Goal: Task Accomplishment & Management: Use online tool/utility

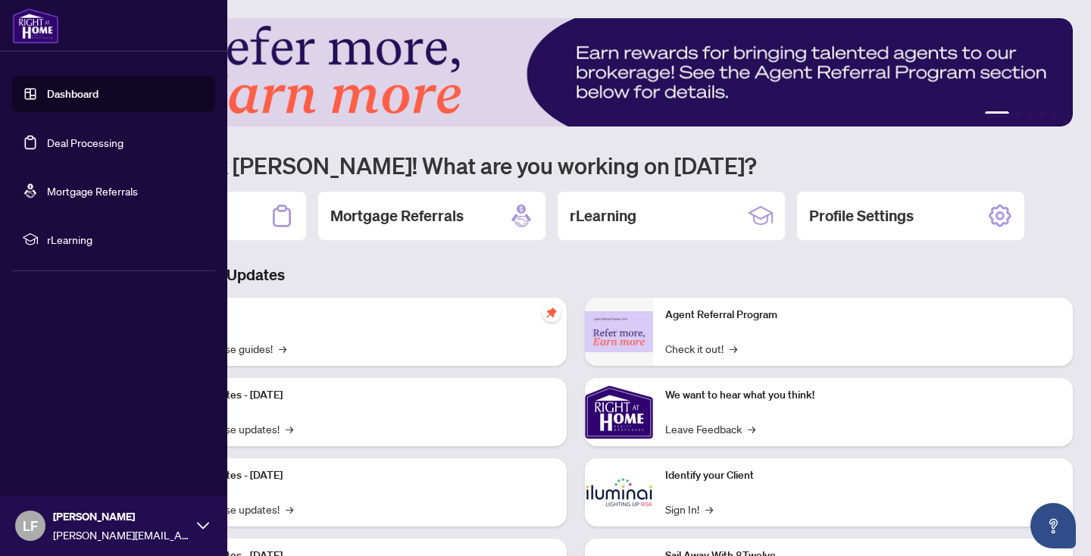
click at [47, 142] on link "Deal Processing" at bounding box center [85, 143] width 76 height 14
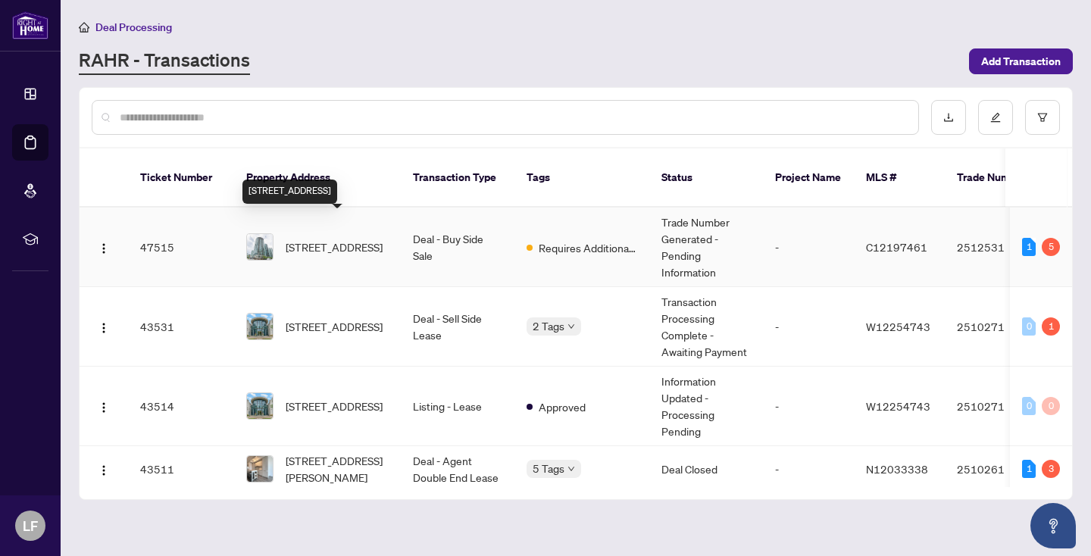
click at [341, 239] on span "[STREET_ADDRESS]" at bounding box center [334, 247] width 97 height 17
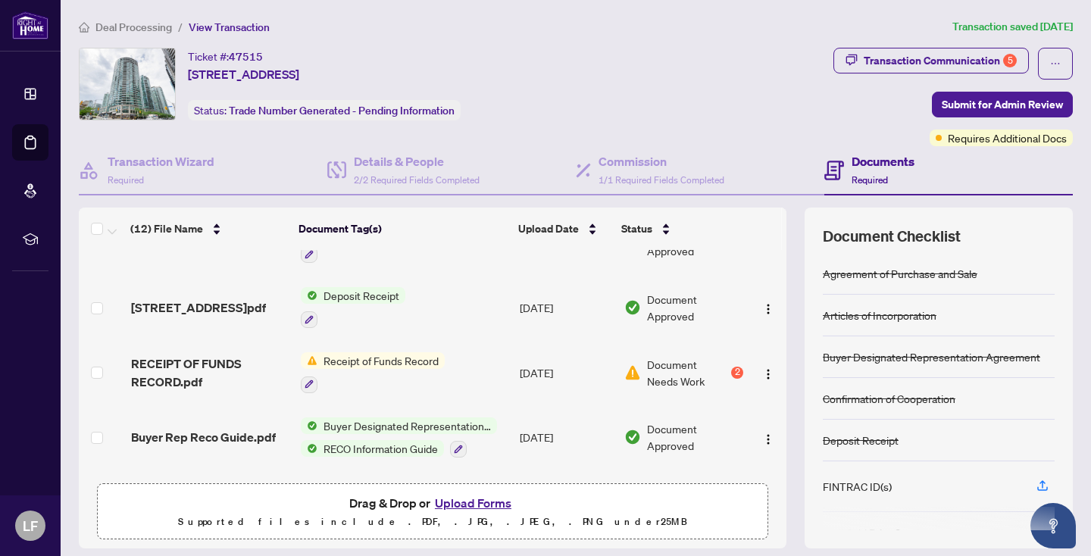
scroll to position [295, 0]
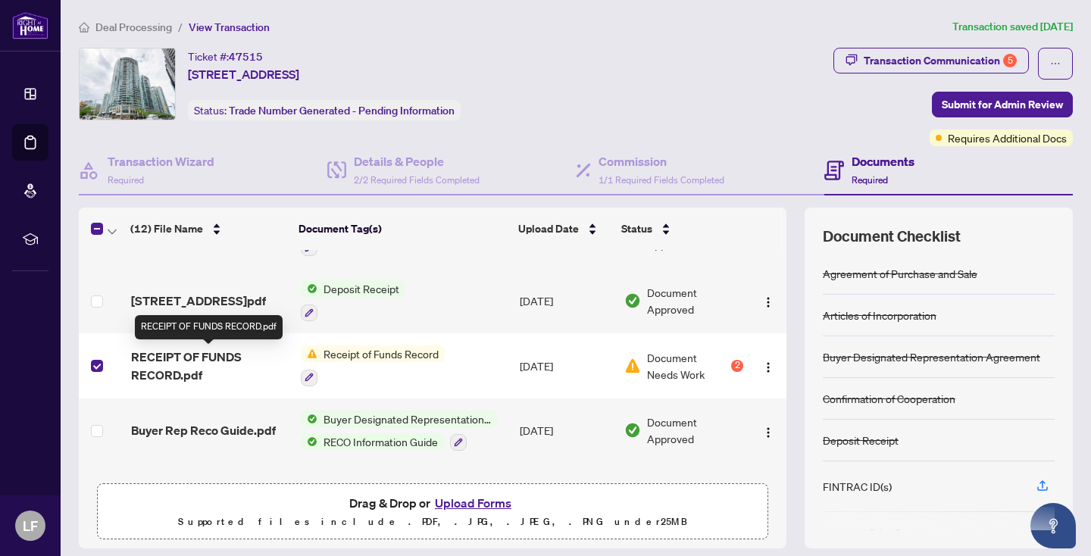
click at [212, 361] on span "RECEIPT OF FUNDS RECORD.pdf" at bounding box center [210, 366] width 158 height 36
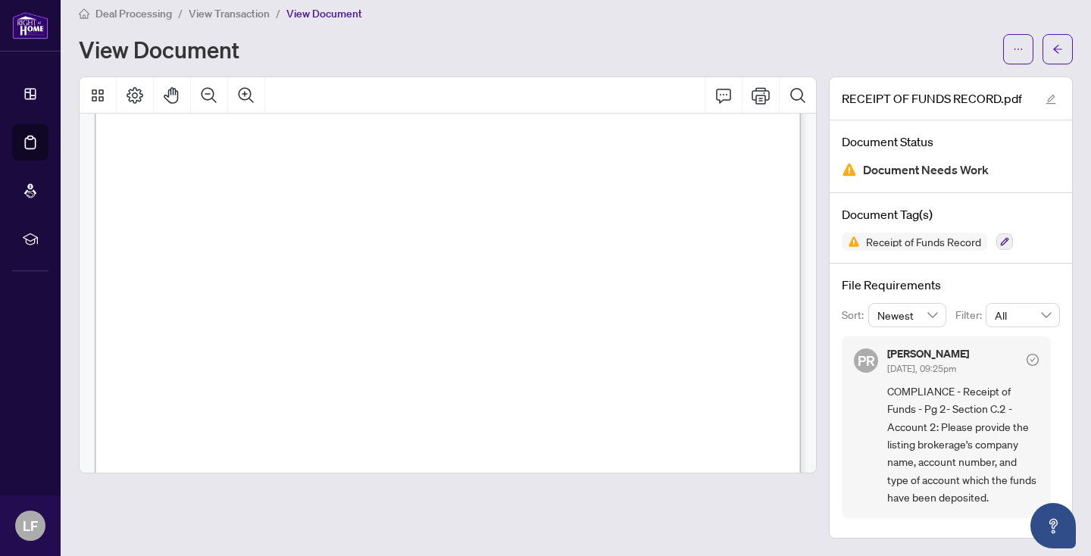
scroll to position [1249, 0]
click at [760, 89] on icon "Print" at bounding box center [760, 95] width 18 height 17
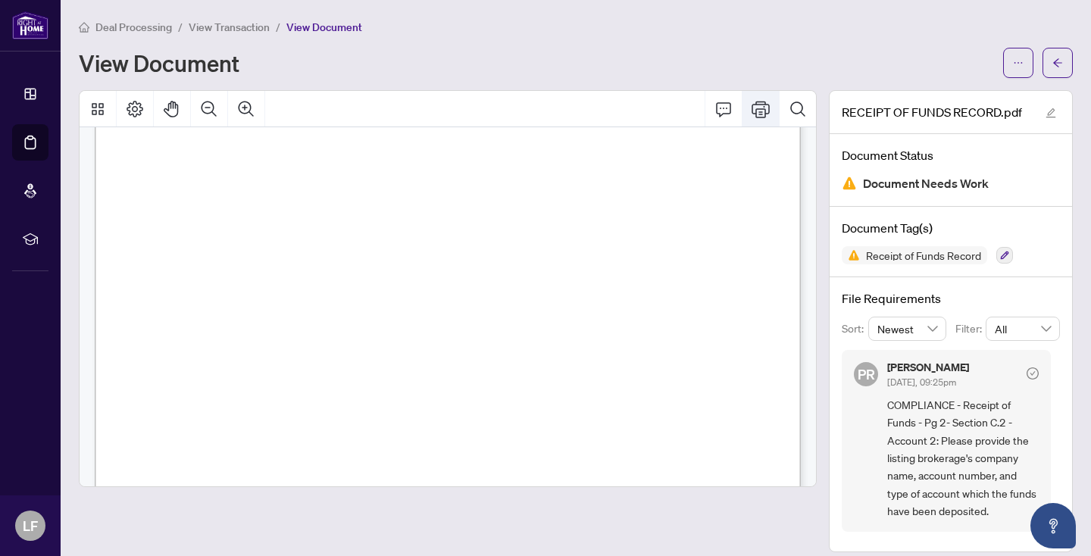
click at [758, 102] on icon "Print" at bounding box center [760, 109] width 18 height 17
click at [1013, 62] on icon "ellipsis" at bounding box center [1018, 63] width 11 height 11
click at [925, 55] on div "View Document" at bounding box center [536, 63] width 915 height 24
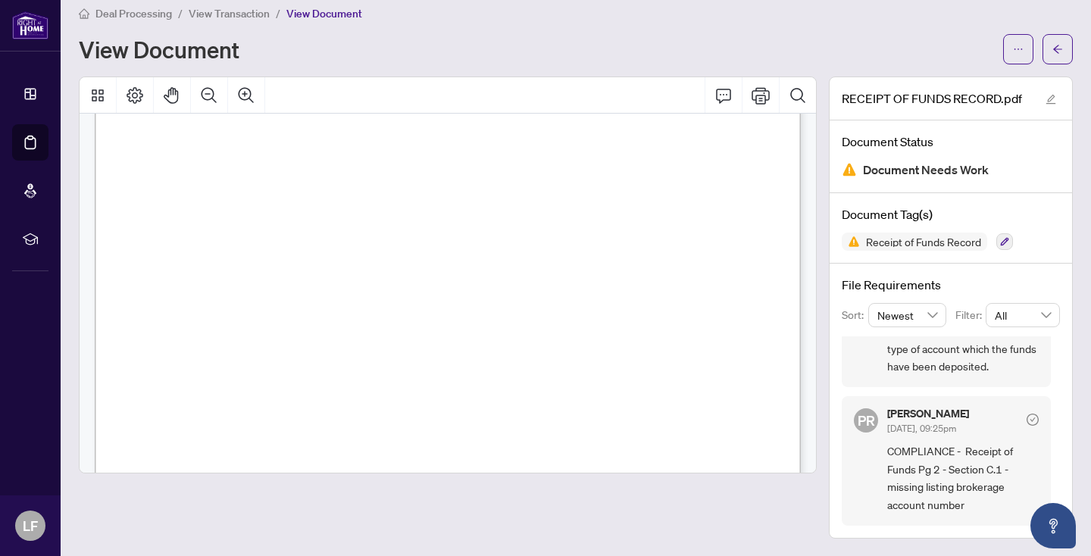
scroll to position [363, 0]
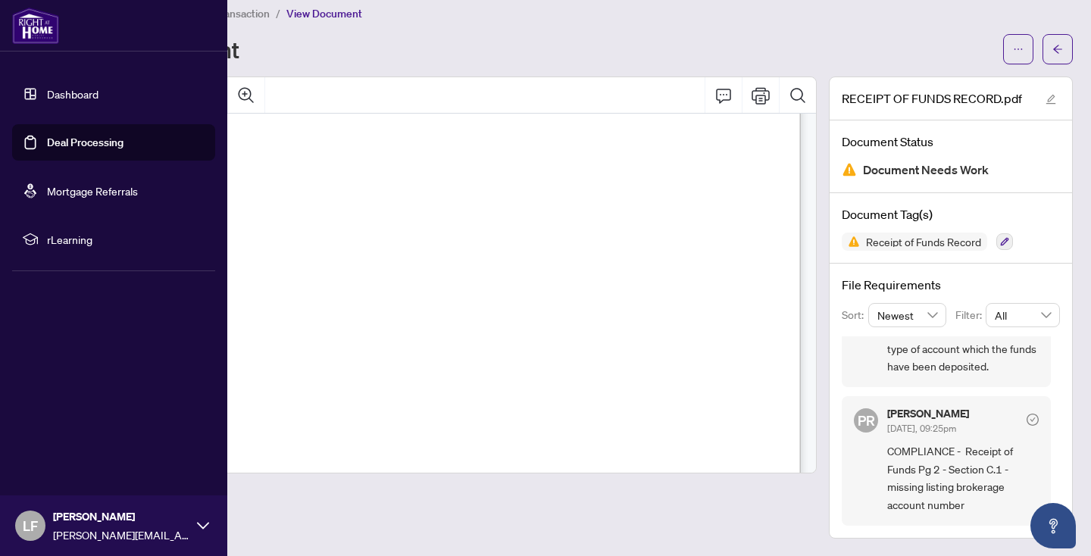
click at [65, 141] on link "Deal Processing" at bounding box center [85, 143] width 76 height 14
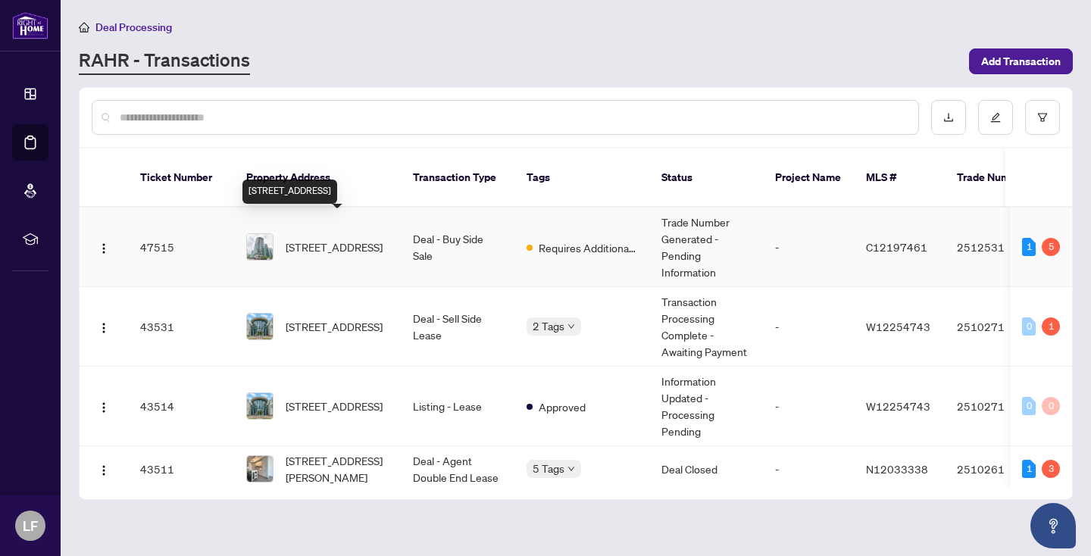
click at [348, 239] on span "[STREET_ADDRESS]" at bounding box center [334, 247] width 97 height 17
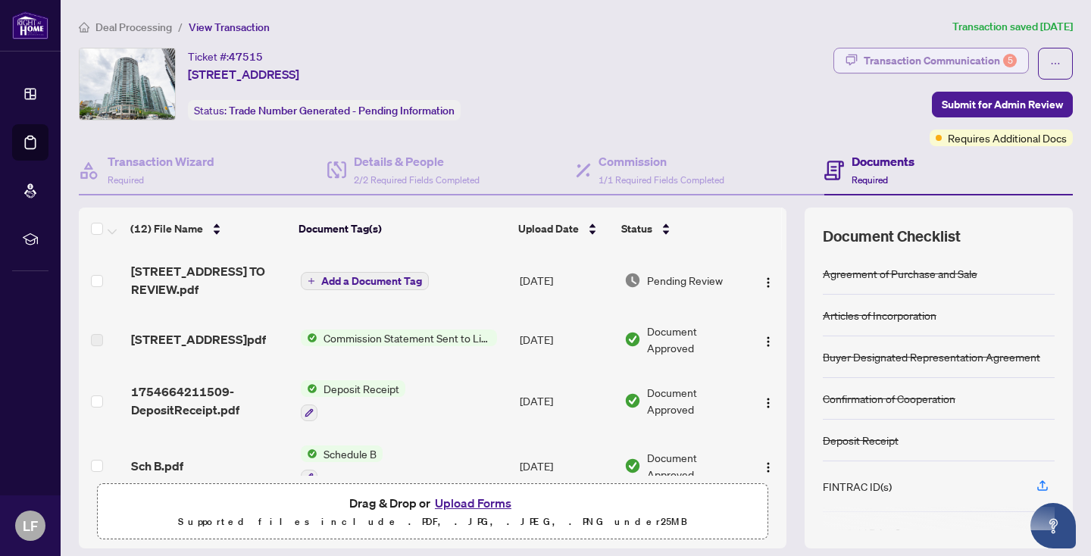
click at [946, 55] on div "Transaction Communication 5" at bounding box center [939, 60] width 153 height 24
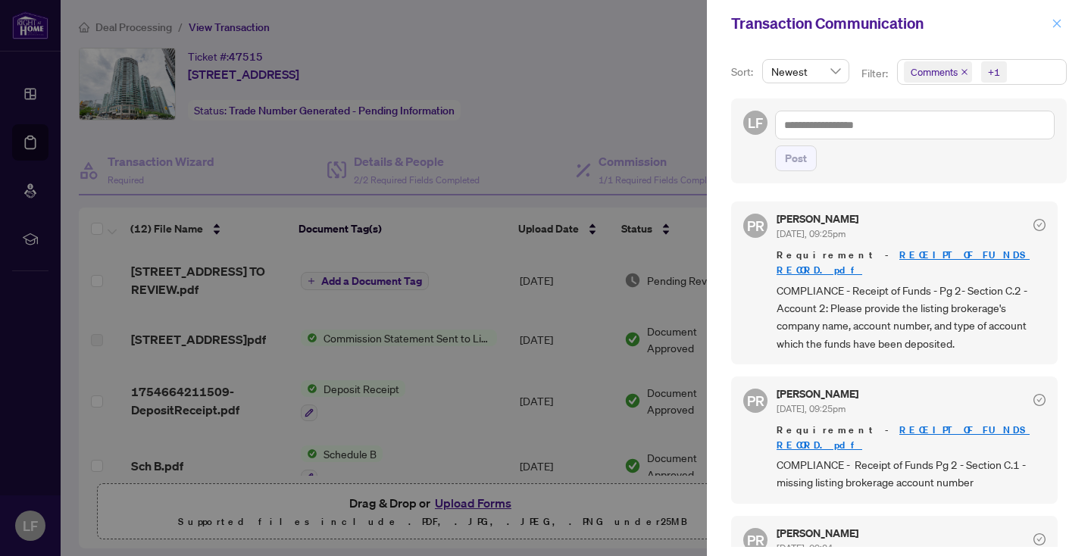
click at [1060, 19] on icon "close" at bounding box center [1056, 23] width 11 height 11
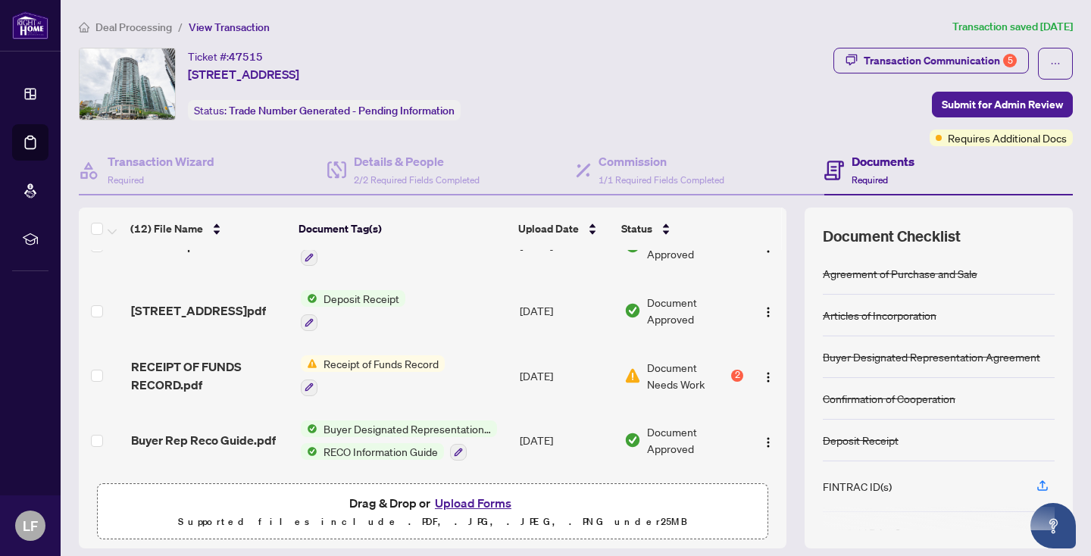
scroll to position [287, 0]
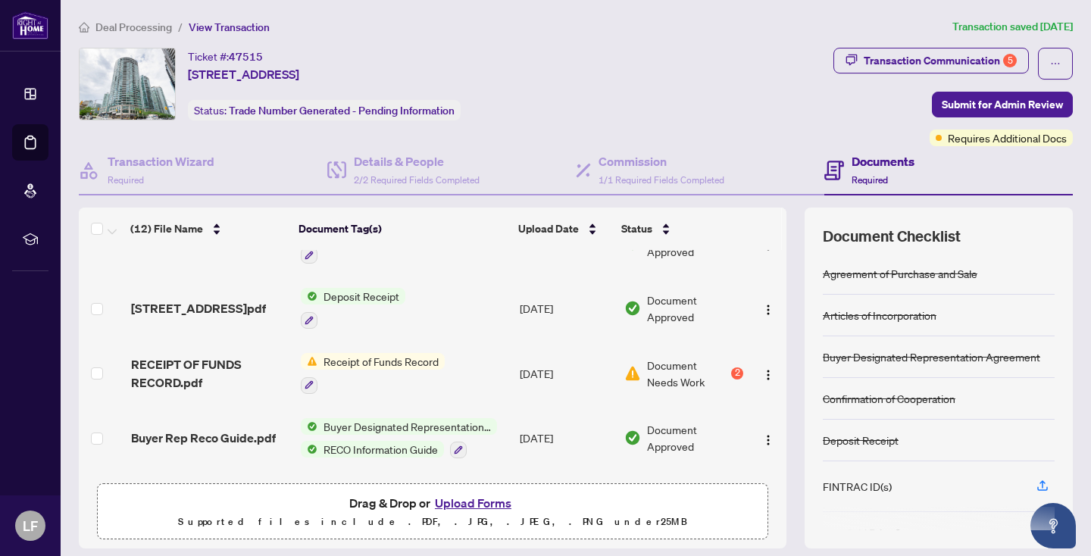
click at [369, 363] on span "Receipt of Funds Record" at bounding box center [380, 361] width 127 height 17
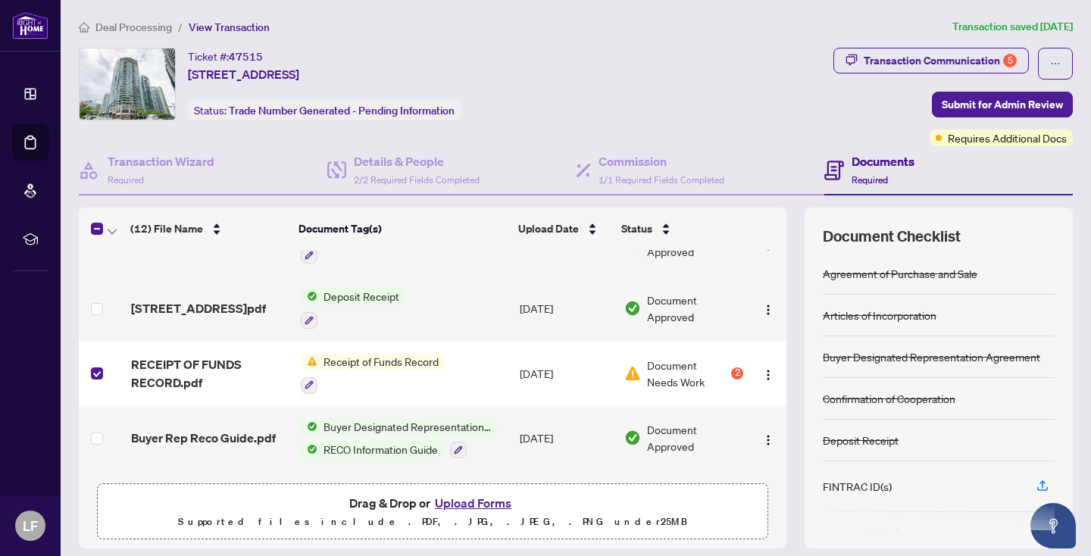
click at [358, 356] on span "Receipt of Funds Record" at bounding box center [380, 361] width 127 height 17
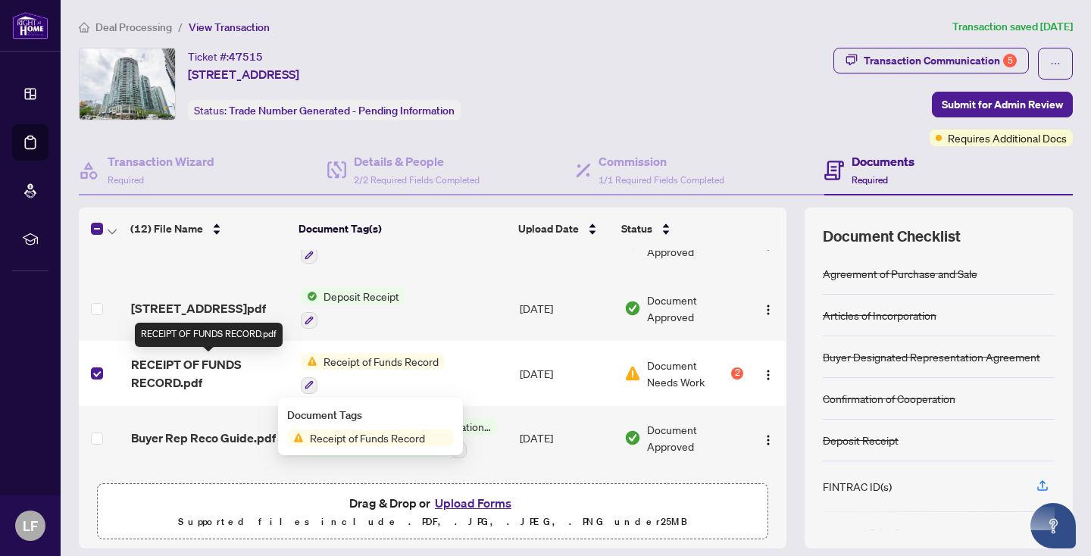
click at [171, 371] on span "RECEIPT OF FUNDS RECORD.pdf" at bounding box center [210, 373] width 158 height 36
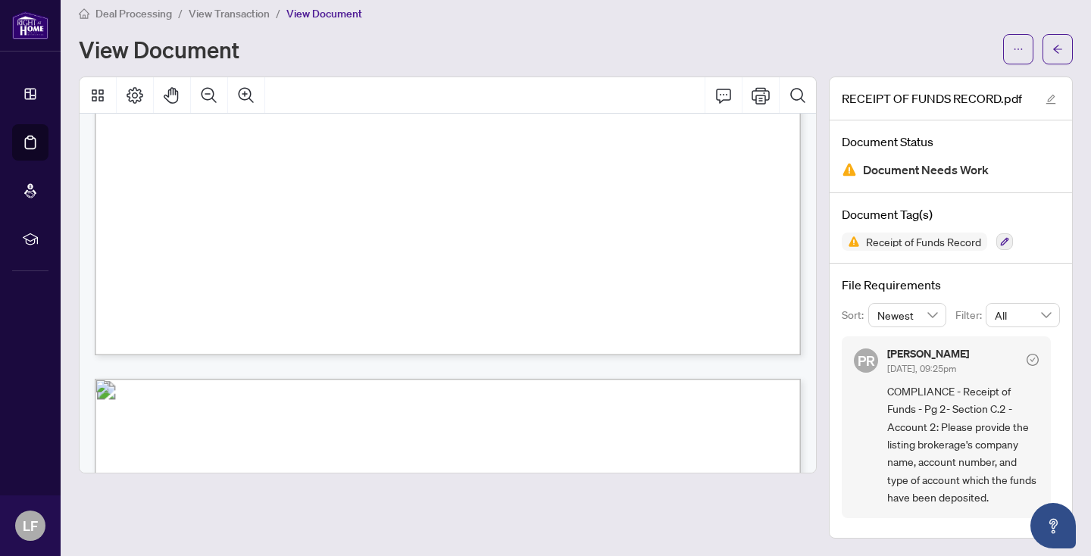
scroll to position [687, 0]
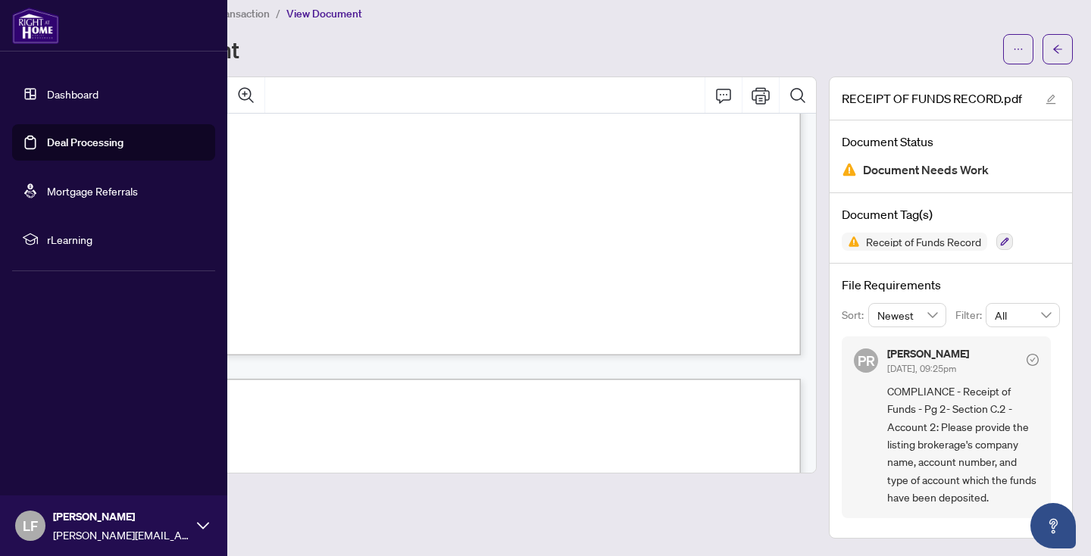
click at [49, 143] on link "Deal Processing" at bounding box center [85, 143] width 76 height 14
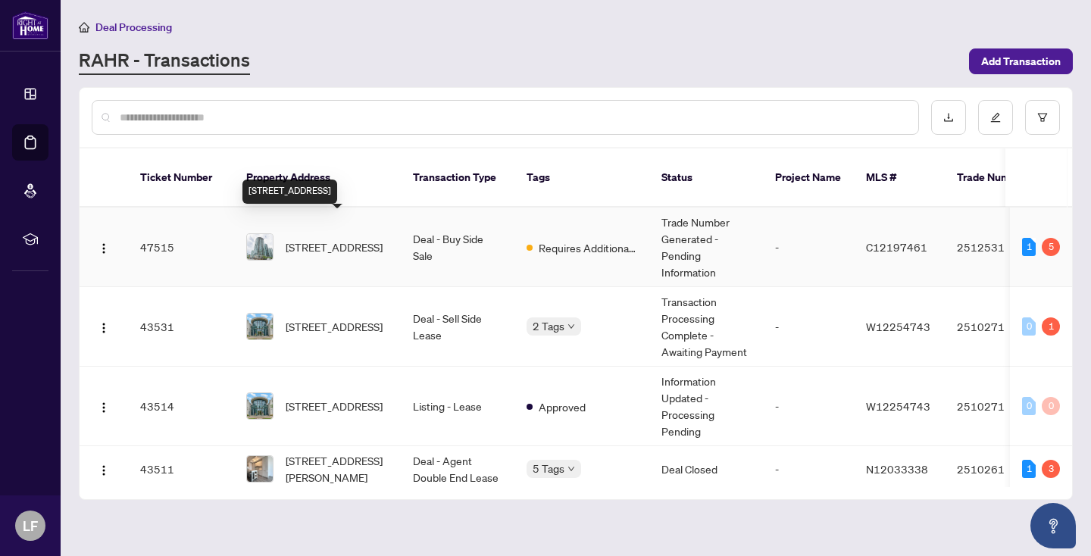
click at [333, 239] on span "[STREET_ADDRESS]" at bounding box center [334, 247] width 97 height 17
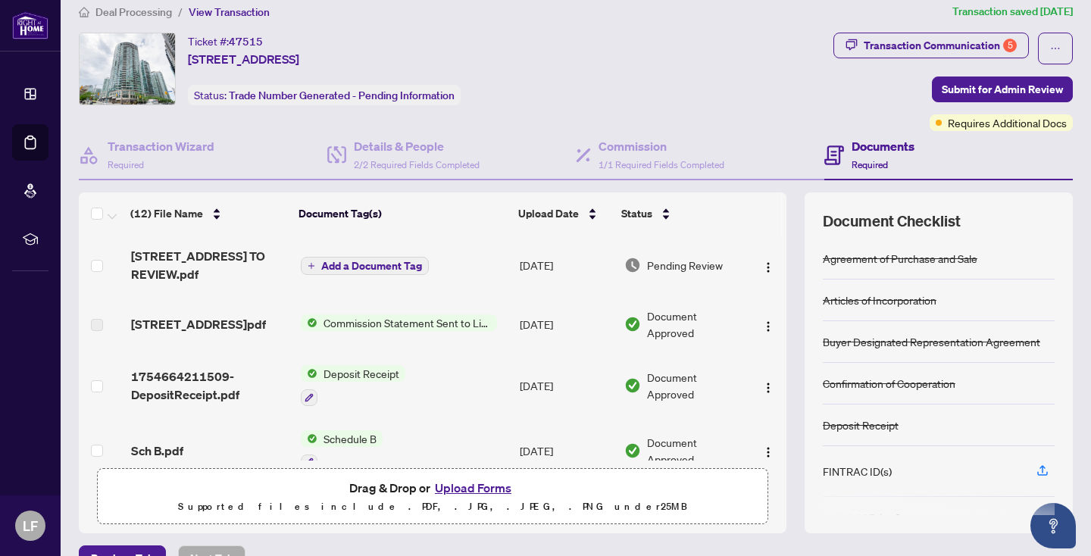
scroll to position [13, 0]
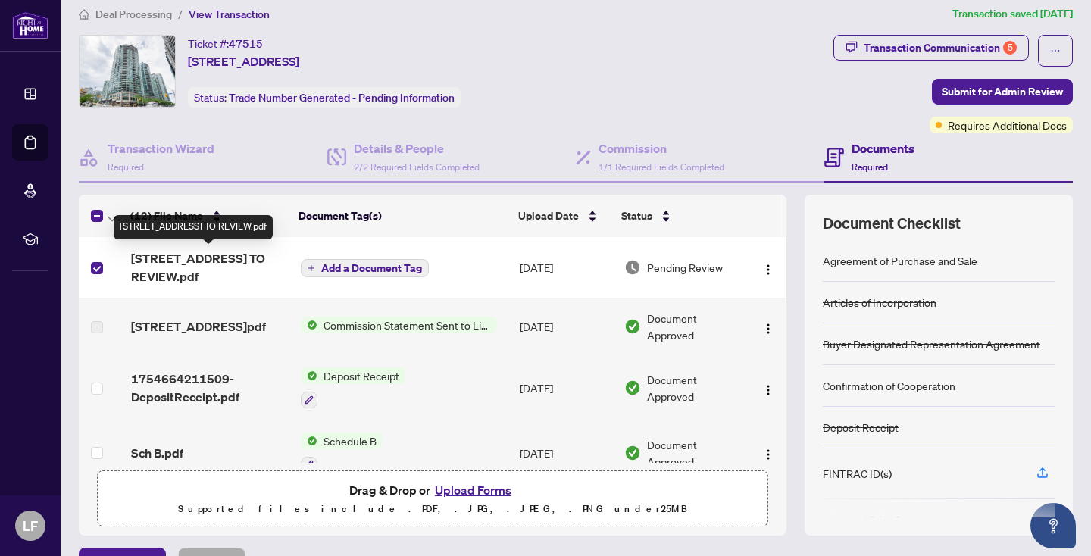
click at [226, 263] on span "[STREET_ADDRESS] TO REVIEW.pdf" at bounding box center [210, 267] width 158 height 36
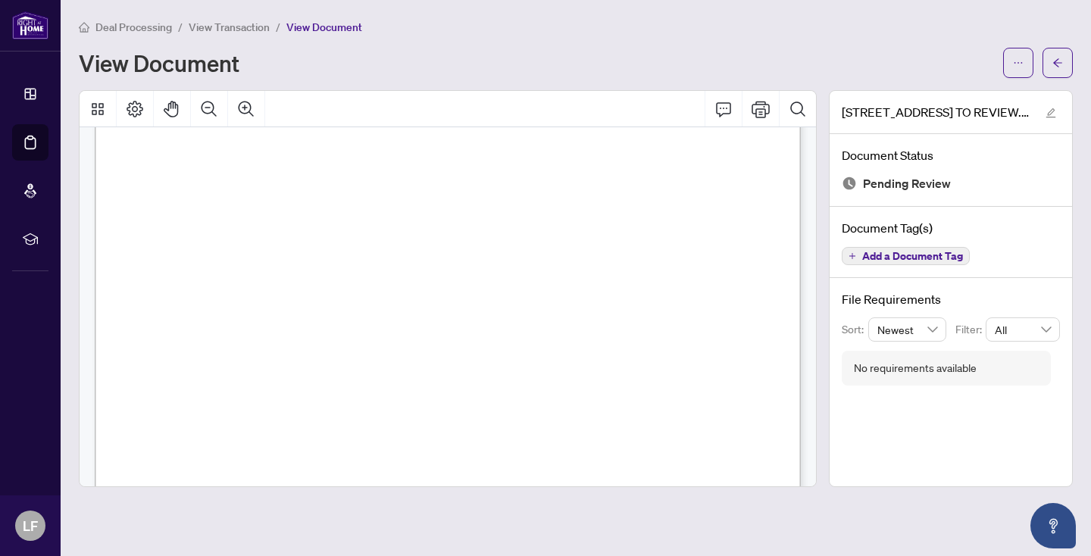
scroll to position [347, 0]
click at [763, 106] on icon "Print" at bounding box center [760, 109] width 18 height 18
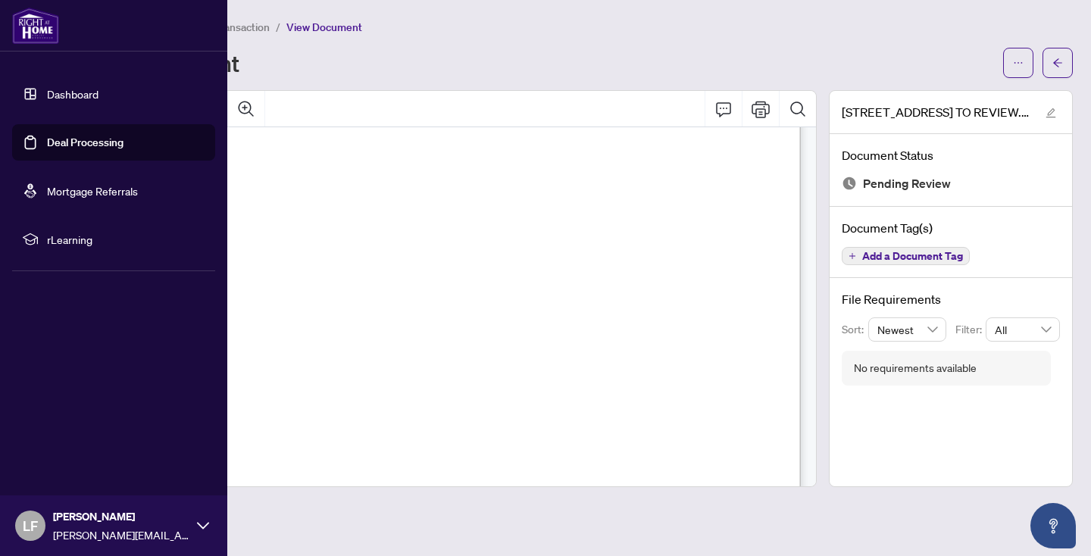
click at [77, 140] on link "Deal Processing" at bounding box center [85, 143] width 76 height 14
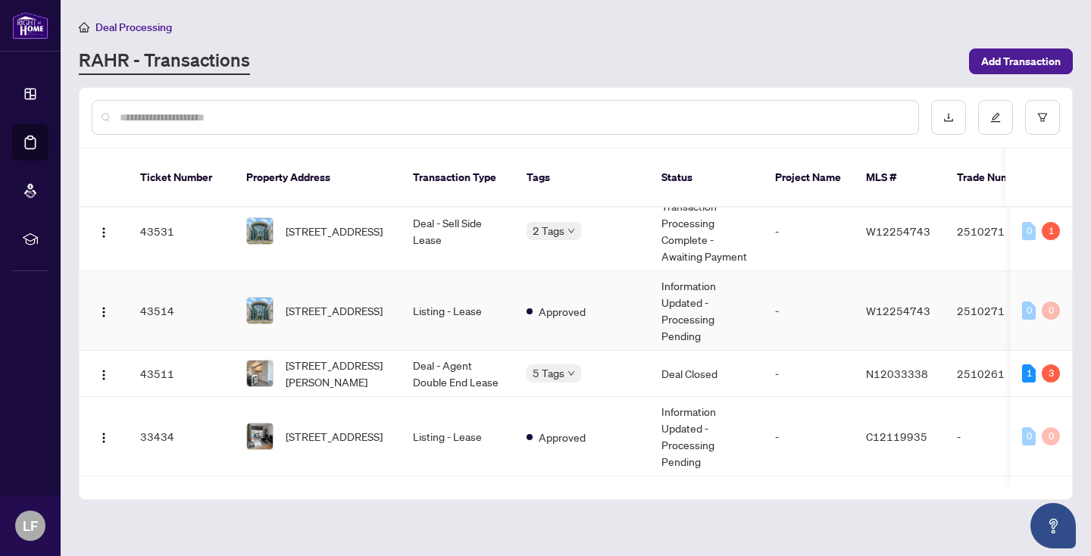
scroll to position [98, 0]
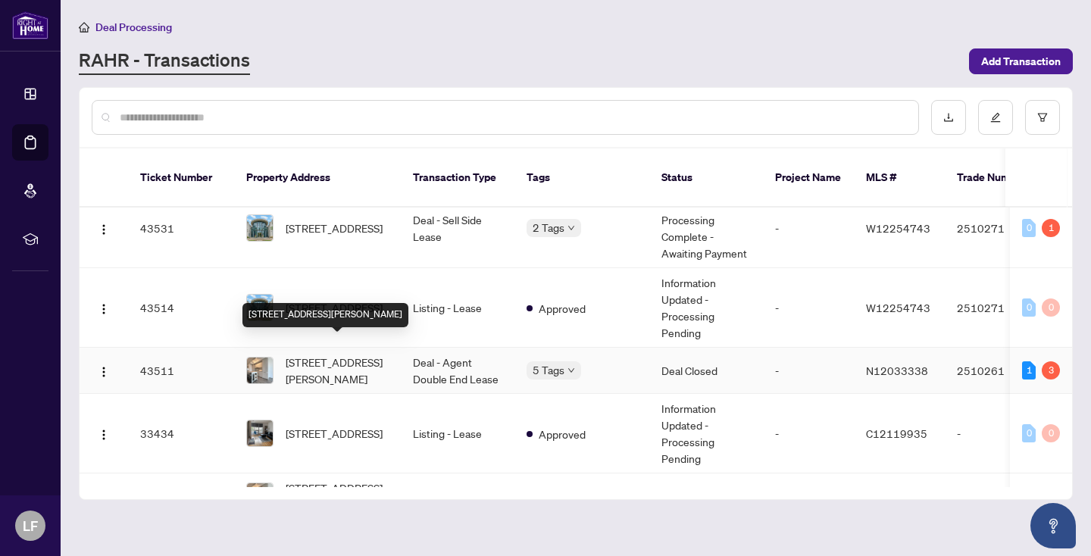
click at [330, 357] on span "[STREET_ADDRESS][PERSON_NAME]" at bounding box center [337, 370] width 103 height 33
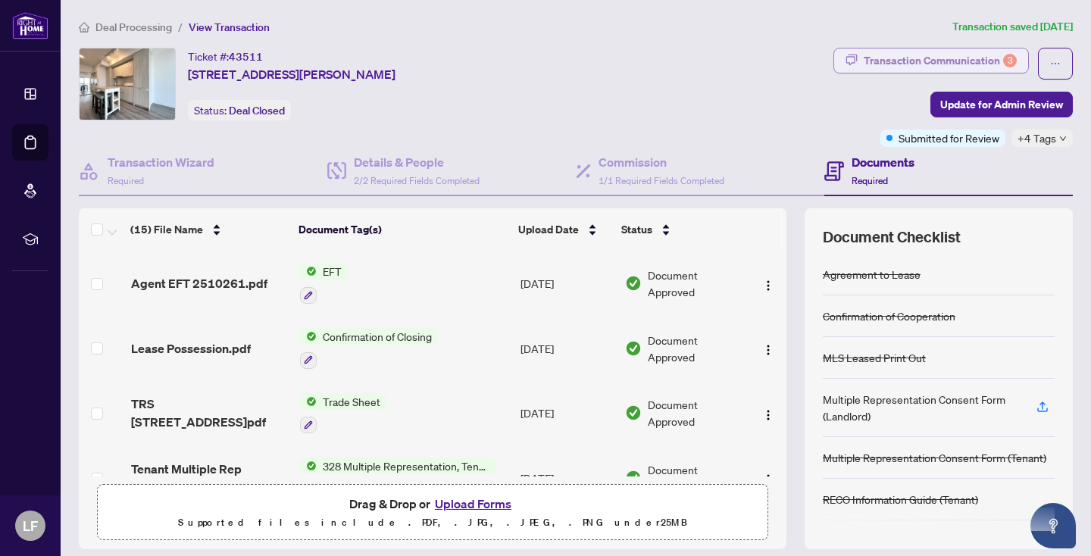
click at [952, 61] on div "Transaction Communication 3" at bounding box center [939, 60] width 153 height 24
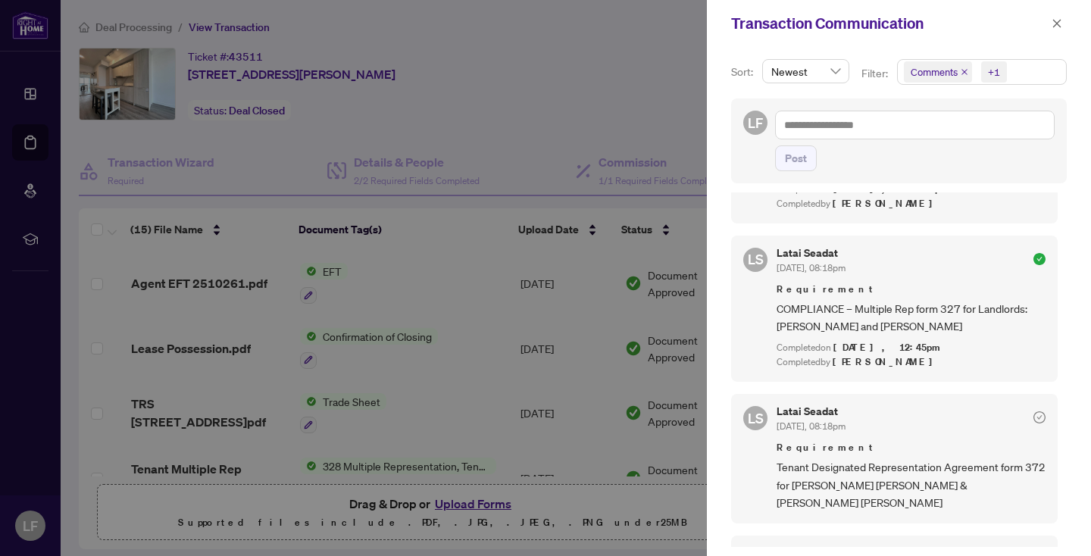
scroll to position [1035, 0]
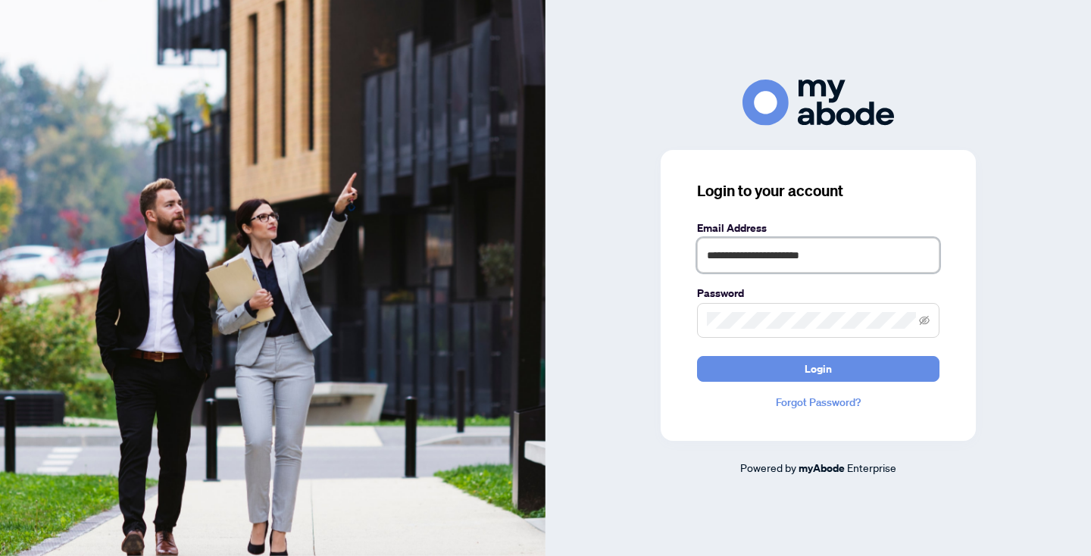
click at [845, 253] on input "**********" at bounding box center [818, 255] width 242 height 35
type input "**********"
click at [832, 361] on button "Login" at bounding box center [818, 369] width 242 height 26
